Goal: Navigation & Orientation: Understand site structure

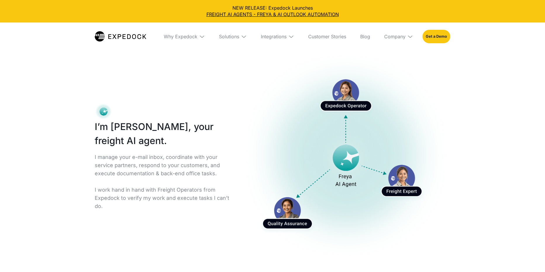
select select
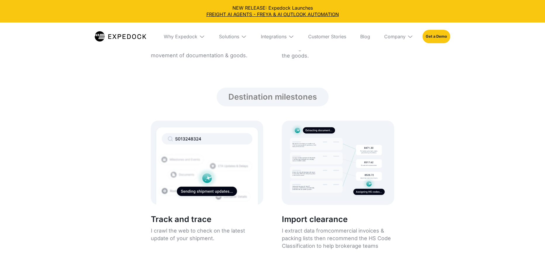
scroll to position [1023, 0]
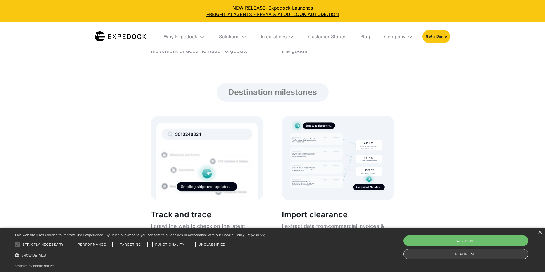
click at [442, 252] on div "Decline all" at bounding box center [465, 254] width 125 height 10
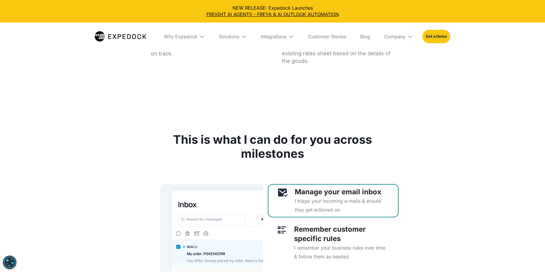
scroll to position [1432, 0]
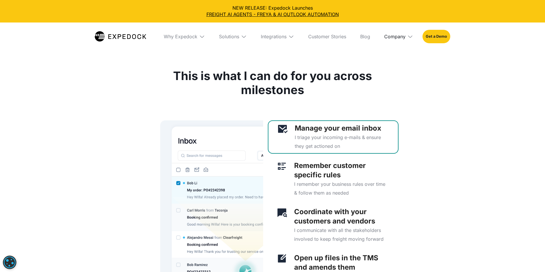
click at [389, 37] on div "Company" at bounding box center [394, 37] width 21 height 6
click at [287, 38] on div "Integrations" at bounding box center [277, 37] width 43 height 28
click at [236, 34] on div "Solutions" at bounding box center [229, 37] width 20 height 6
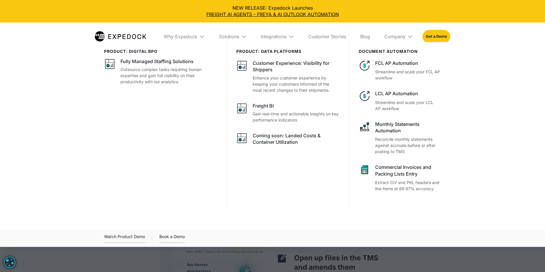
click at [109, 258] on div at bounding box center [272, 178] width 545 height 272
